Goal: Find specific page/section: Find specific page/section

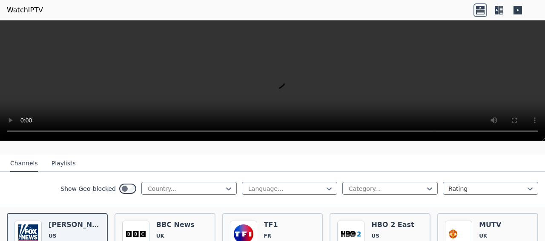
scroll to position [122, 0]
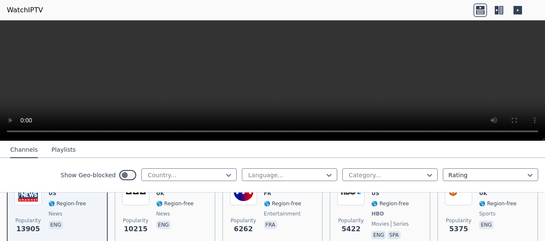
click at [495, 7] on icon at bounding box center [497, 10] width 4 height 9
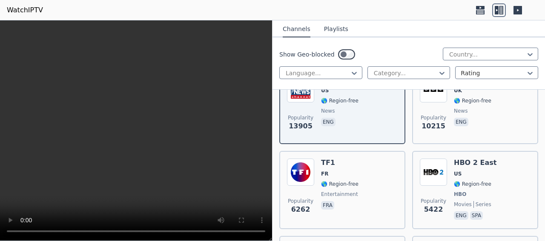
click at [514, 8] on icon at bounding box center [518, 10] width 9 height 9
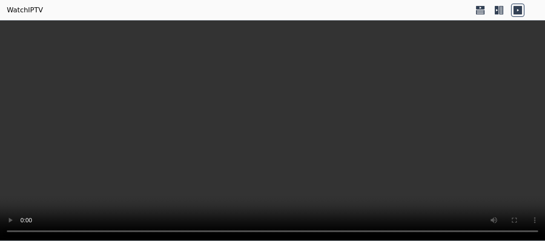
click at [482, 9] on icon at bounding box center [480, 7] width 9 height 3
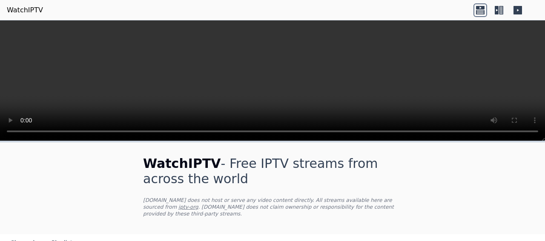
click at [501, 7] on icon at bounding box center [499, 10] width 14 height 14
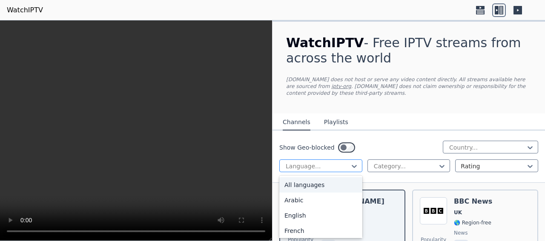
click at [331, 166] on div at bounding box center [317, 166] width 65 height 9
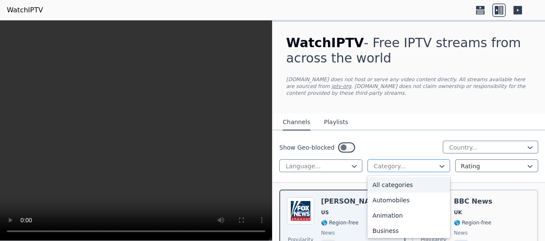
click at [391, 162] on div at bounding box center [405, 166] width 65 height 9
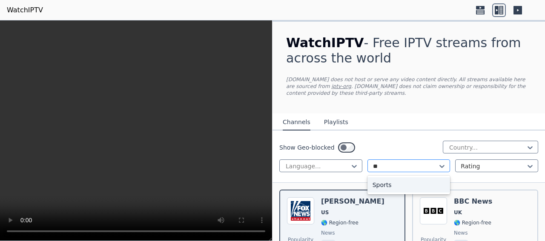
type input "***"
click at [380, 184] on div "Sports" at bounding box center [408, 185] width 83 height 15
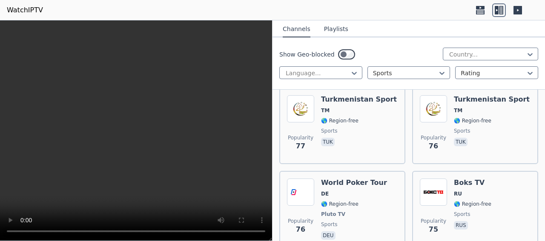
scroll to position [4675, 0]
